Goal: Complete application form

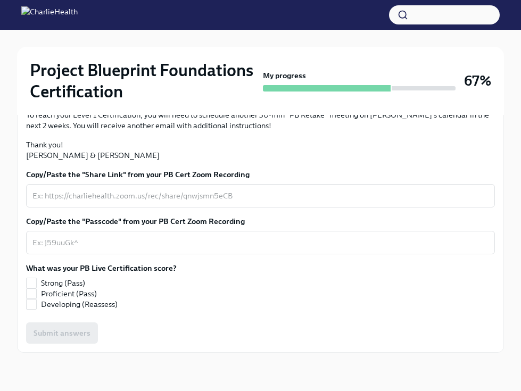
scroll to position [299, 0]
click at [177, 207] on div "x ​" at bounding box center [260, 195] width 469 height 23
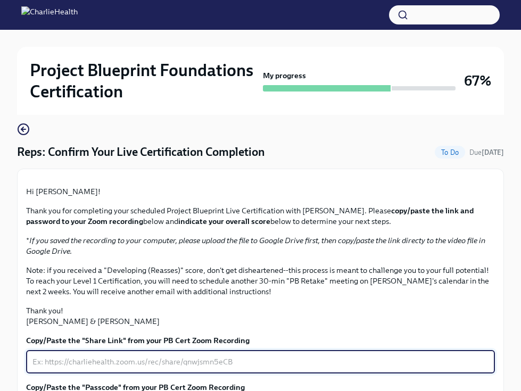
scroll to position [197, 0]
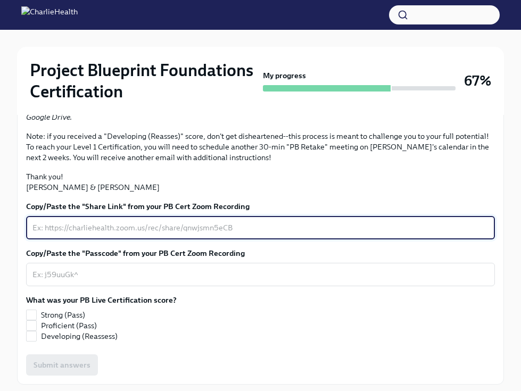
paste textarea "video1390566683.mp4"
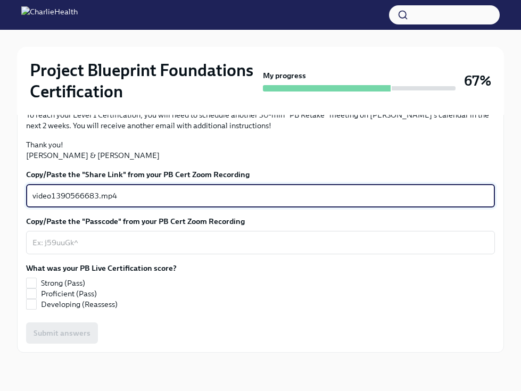
scroll to position [333, 0]
type textarea "video1390566683.mp4"
click at [297, 248] on textarea "Copy/Paste the "Passcode" from your PB Cert Zoom Recording" at bounding box center [260, 242] width 456 height 13
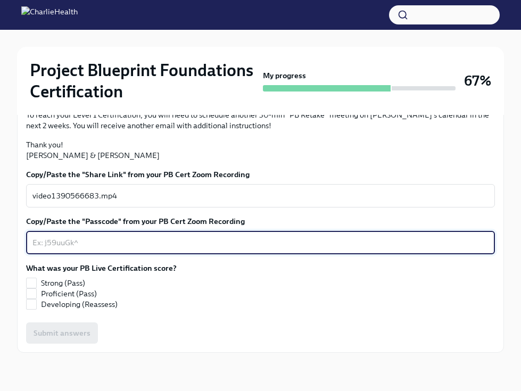
scroll to position [316, 0]
click at [121, 249] on textarea "Copy/Paste the "Passcode" from your PB Cert Zoom Recording" at bounding box center [260, 242] width 456 height 13
paste textarea "81226588445"
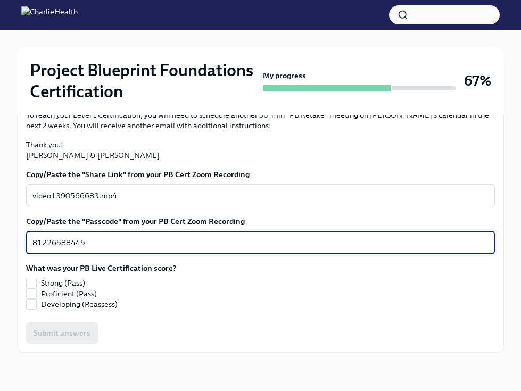
type textarea "81226588445"
click at [353, 207] on div "video1390566683.mp4 x ​" at bounding box center [260, 195] width 469 height 23
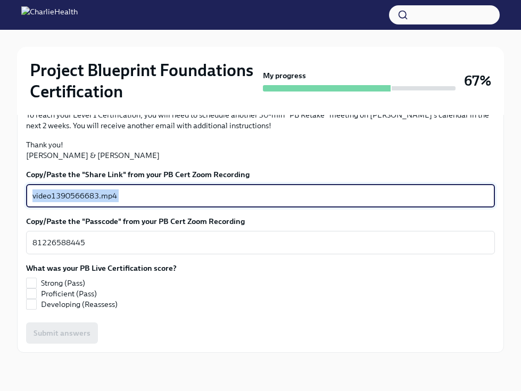
click at [353, 207] on div "video1390566683.mp4 x ​" at bounding box center [260, 195] width 469 height 23
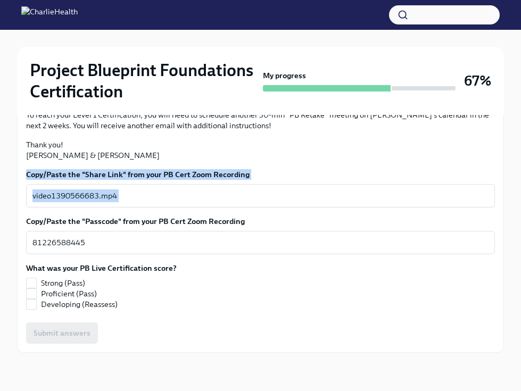
drag, startPoint x: 353, startPoint y: 230, endPoint x: 15, endPoint y: 215, distance: 337.5
click at [15, 215] on div "Project Blueprint Foundations Certification My progress 67% 1 To do tasks Reps:…" at bounding box center [260, 96] width 521 height 590
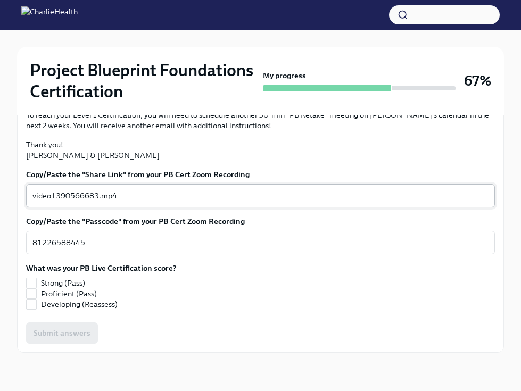
click at [30, 207] on div "video1390566683.mp4 x ​" at bounding box center [260, 195] width 469 height 23
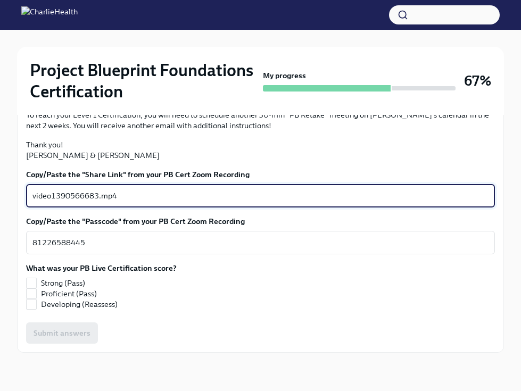
drag, startPoint x: 134, startPoint y: 216, endPoint x: 29, endPoint y: 223, distance: 105.0
click at [29, 207] on div "video1390566683.mp4 x ​" at bounding box center [260, 195] width 469 height 23
paste textarea "https://charliehealth.zoom.us/j/81226588445"
type textarea "https://charliehealth.zoom.us/j/81226588445"
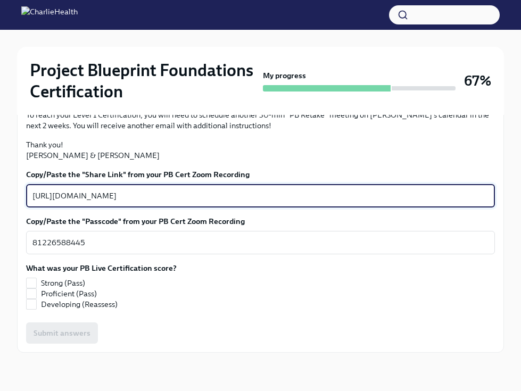
scroll to position [339, 0]
